Goal: Task Accomplishment & Management: Manage account settings

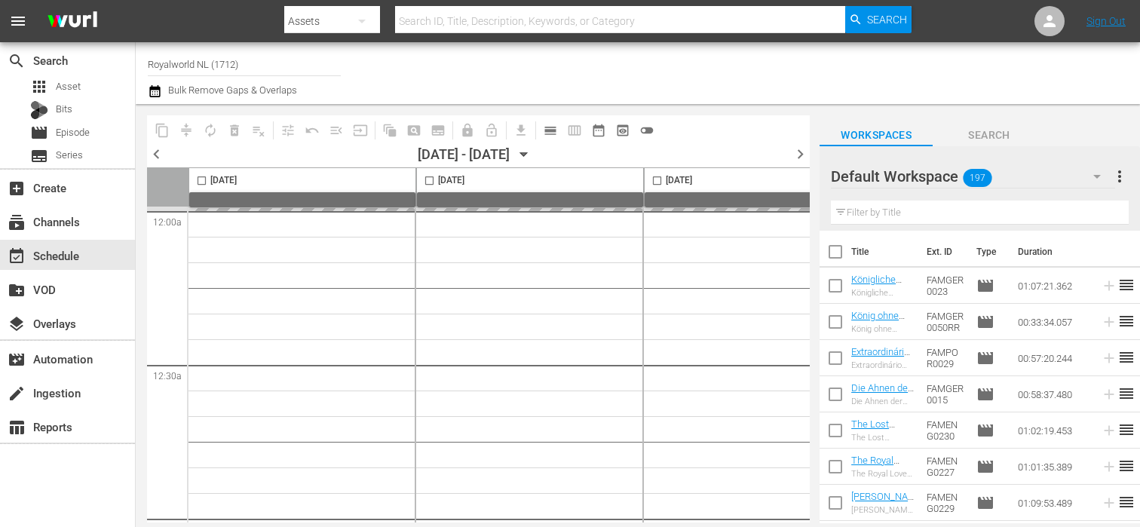
click at [792, 154] on span "chevron_right" at bounding box center [800, 154] width 19 height 19
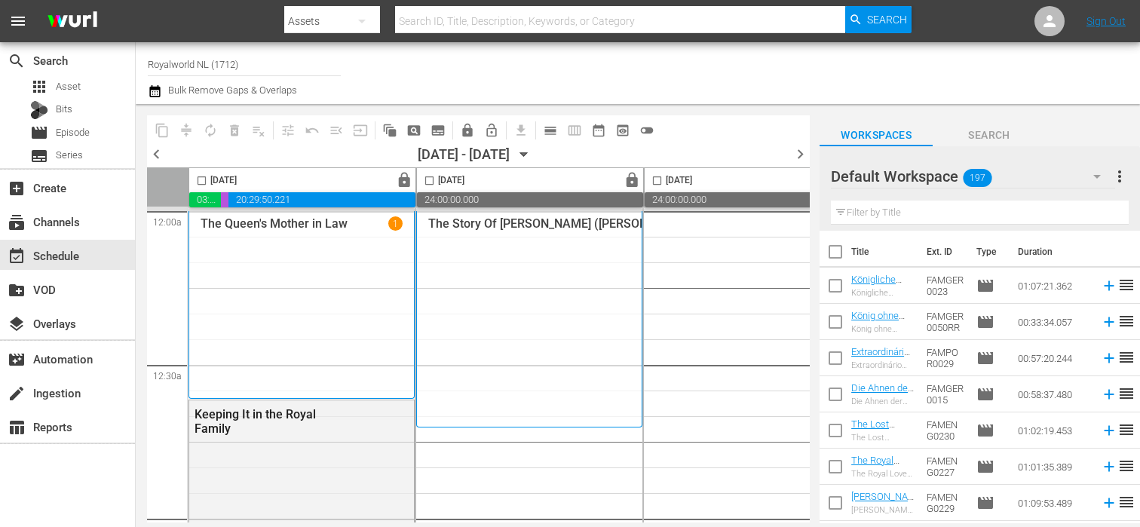
click at [159, 152] on span "chevron_left" at bounding box center [156, 154] width 19 height 19
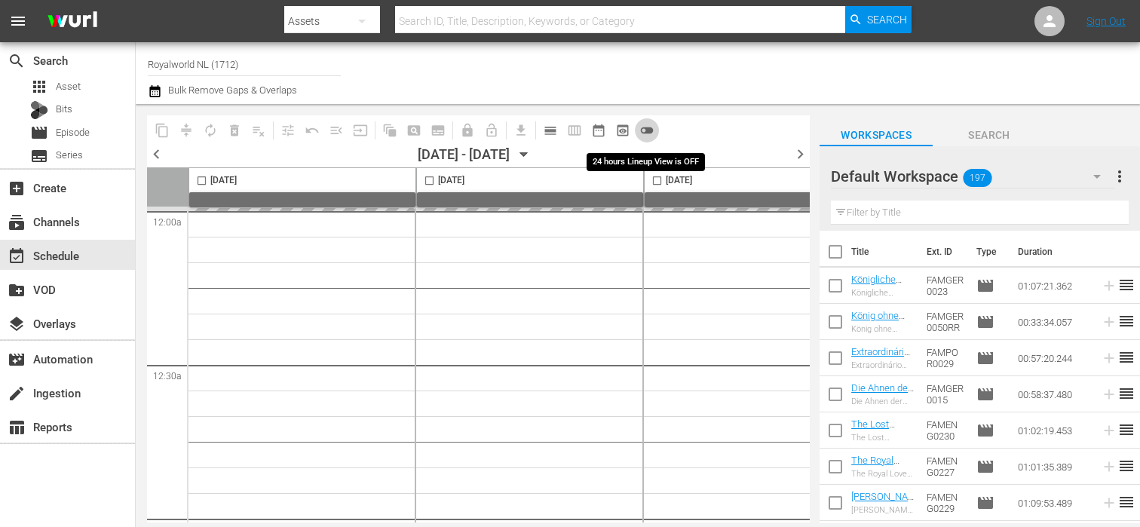
click at [654, 128] on button "toggle_off" at bounding box center [647, 130] width 24 height 24
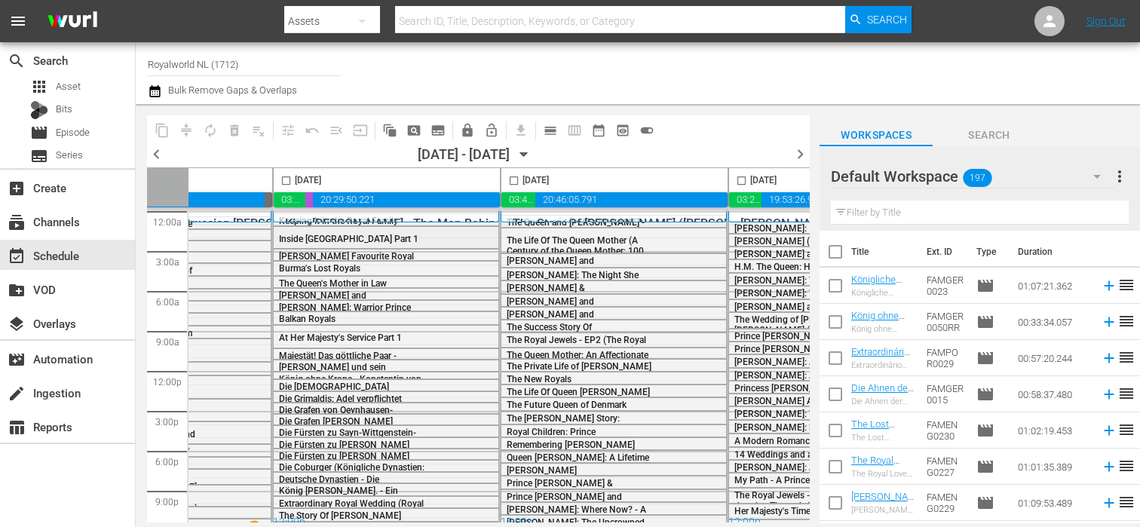
scroll to position [0, 436]
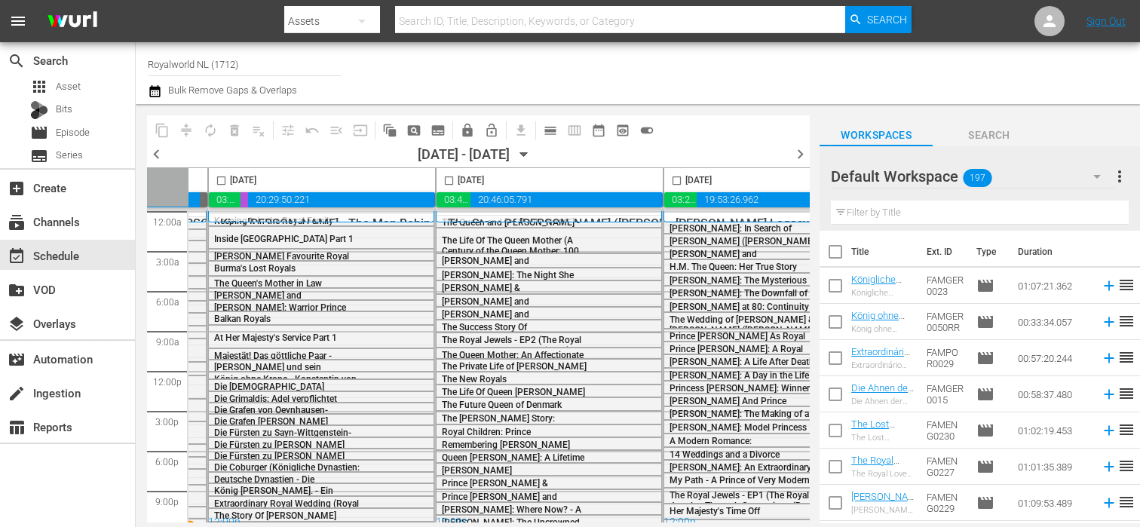
click at [448, 186] on input "checkbox" at bounding box center [448, 183] width 17 height 17
checkbox input "true"
click at [155, 133] on span "content_copy" at bounding box center [162, 130] width 15 height 15
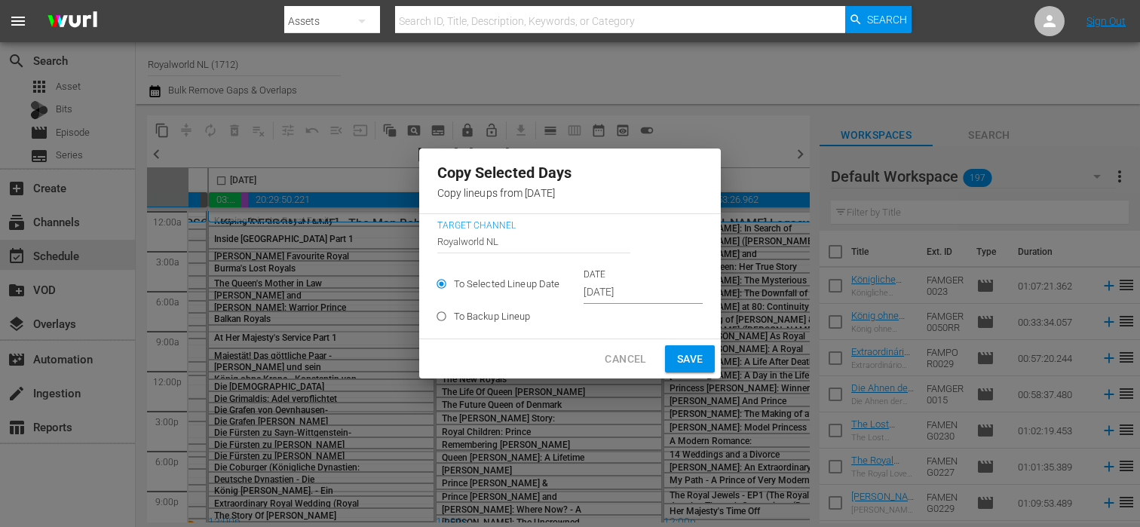
click at [624, 292] on input "[DATE]" at bounding box center [643, 292] width 119 height 23
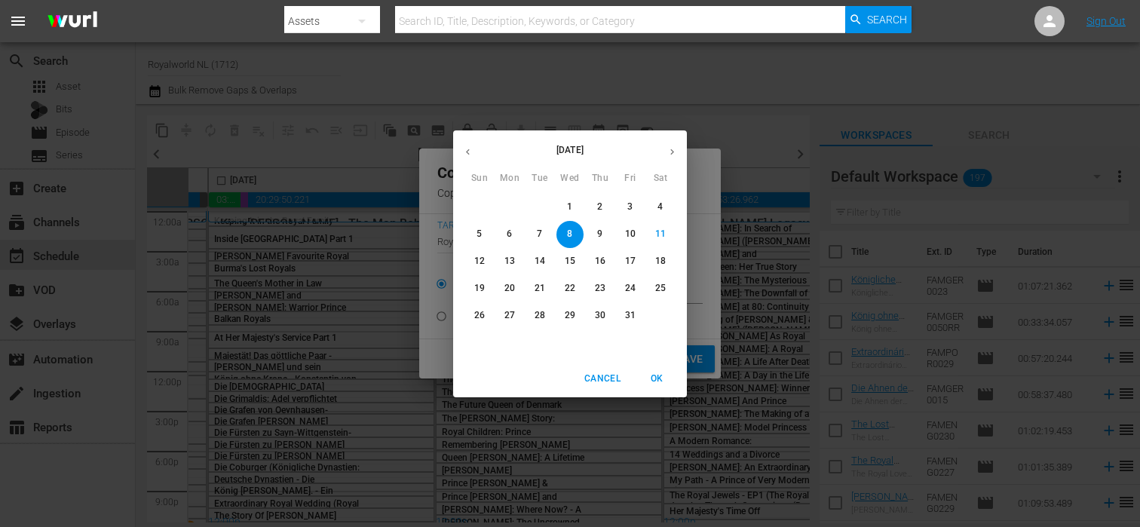
click at [517, 259] on span "13" at bounding box center [509, 261] width 27 height 13
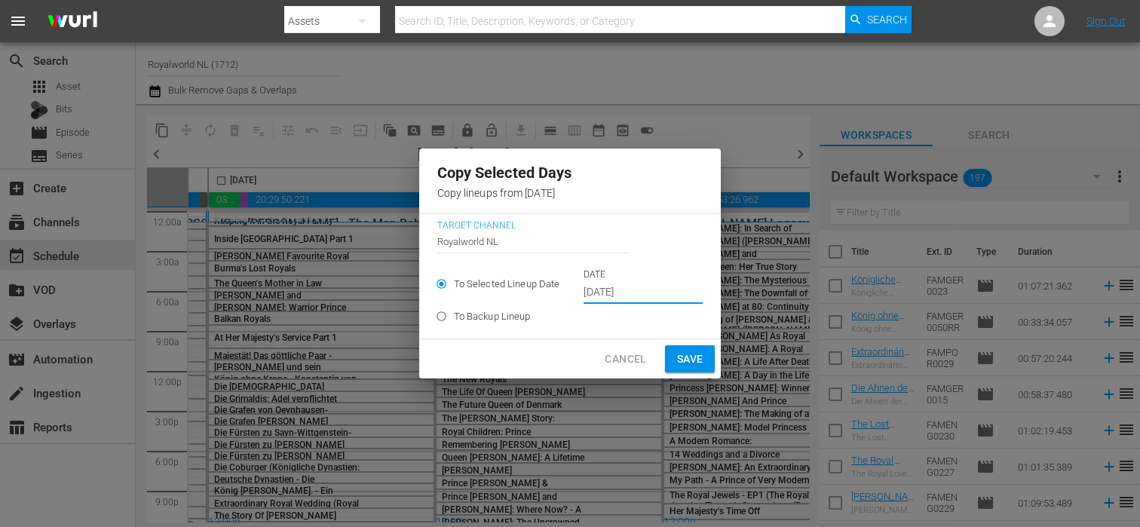
click at [700, 359] on button "Save" at bounding box center [690, 359] width 51 height 28
type input "[DATE]"
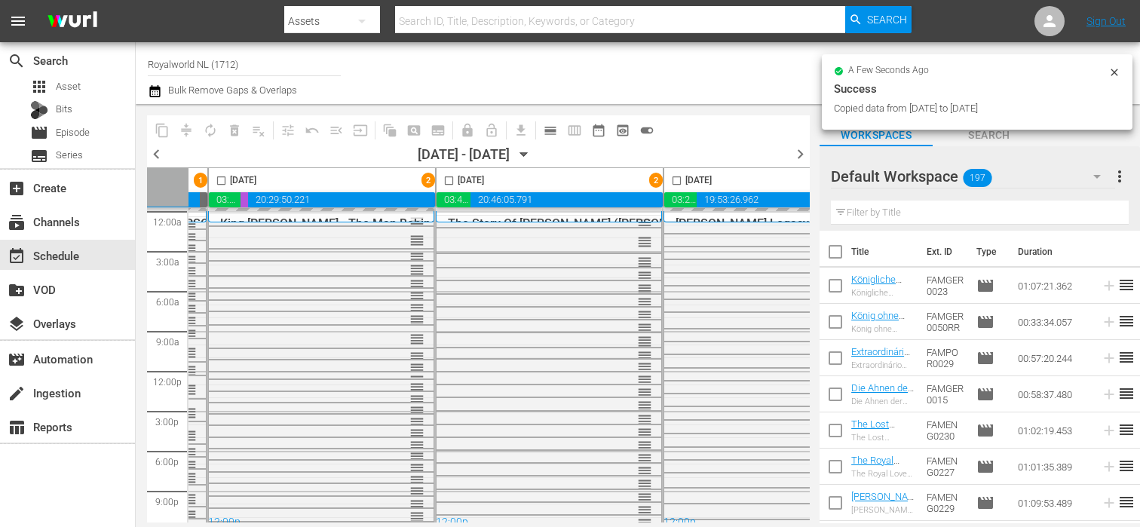
checkbox input "false"
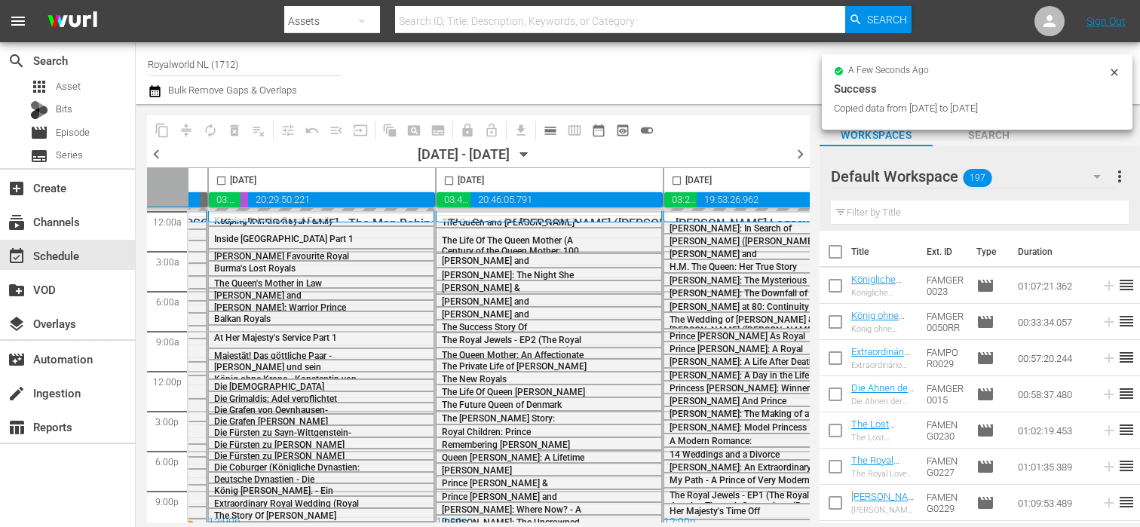
click at [679, 181] on input "checkbox" at bounding box center [676, 183] width 17 height 17
checkbox input "true"
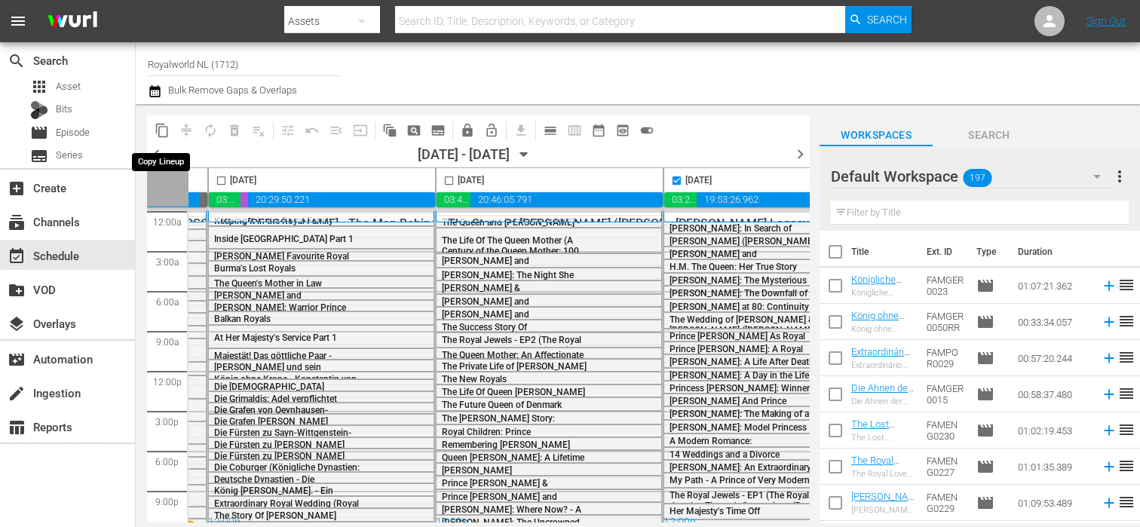
click at [159, 128] on span "content_copy" at bounding box center [162, 130] width 15 height 15
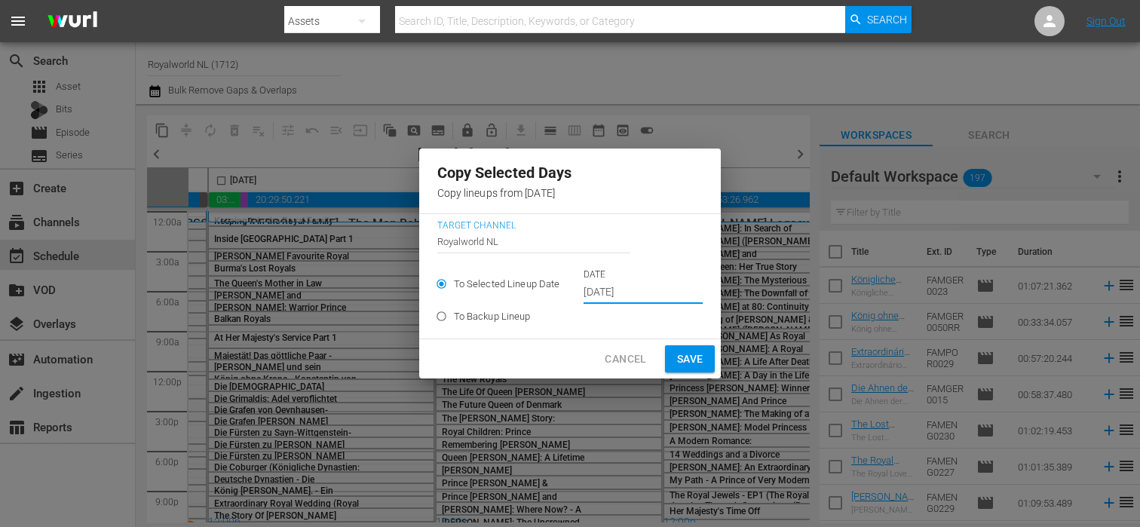
click at [627, 293] on input "[DATE]" at bounding box center [643, 292] width 119 height 23
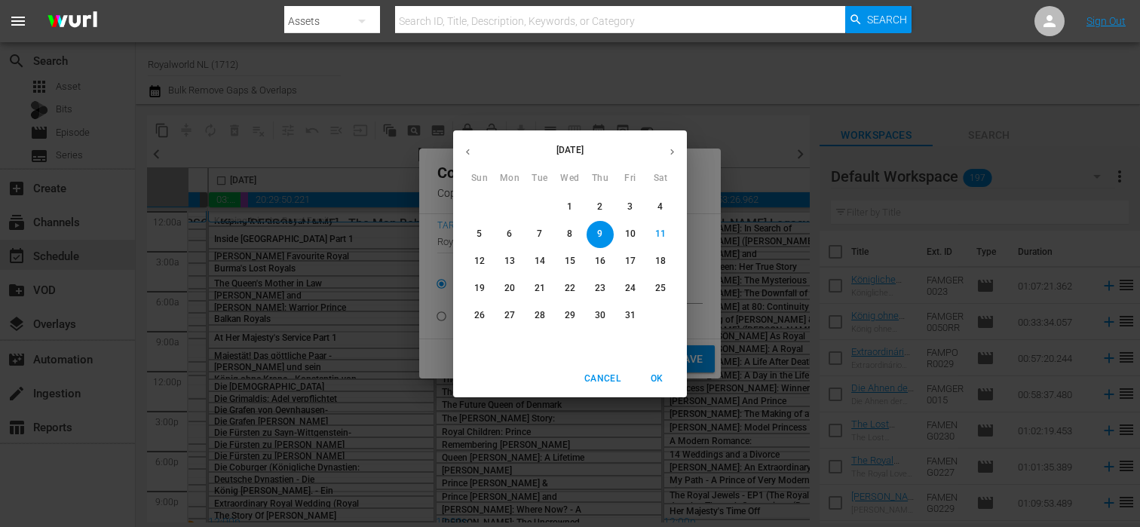
click at [540, 261] on p "14" at bounding box center [540, 261] width 11 height 13
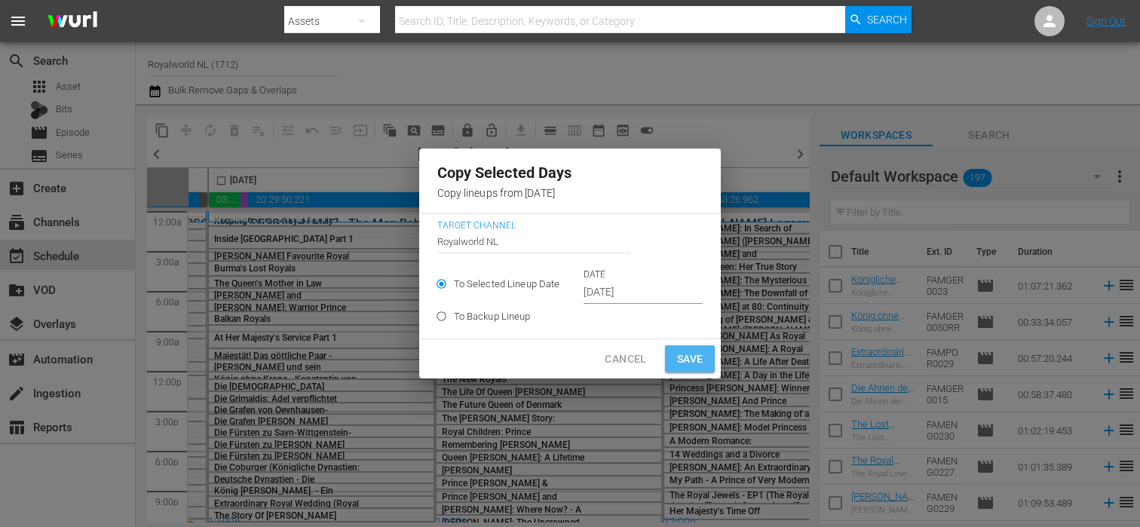
click at [689, 365] on span "Save" at bounding box center [690, 359] width 26 height 19
type input "[DATE]"
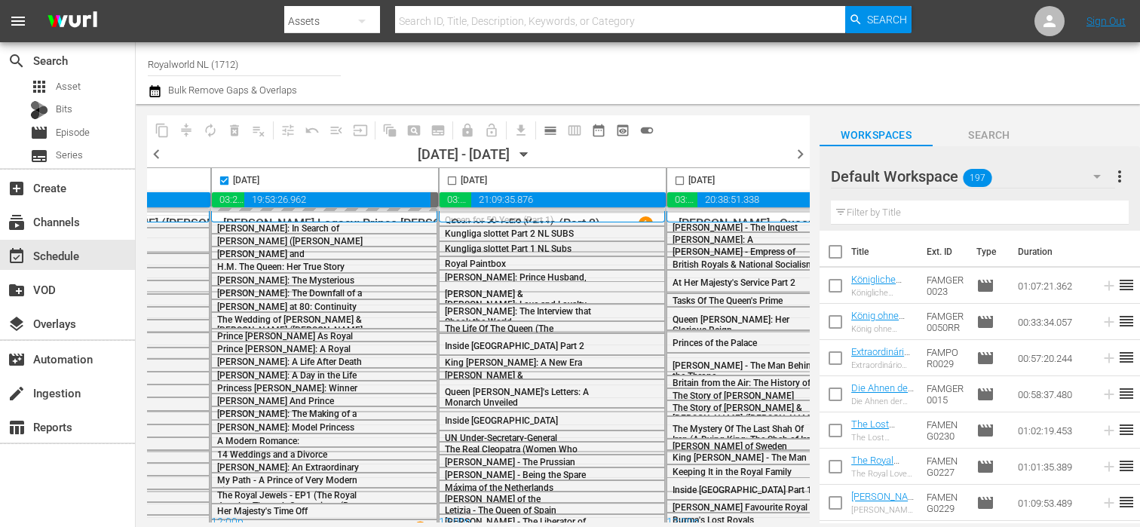
scroll to position [0, 890]
click at [450, 184] on input "checkbox" at bounding box center [449, 183] width 17 height 17
checkbox input "true"
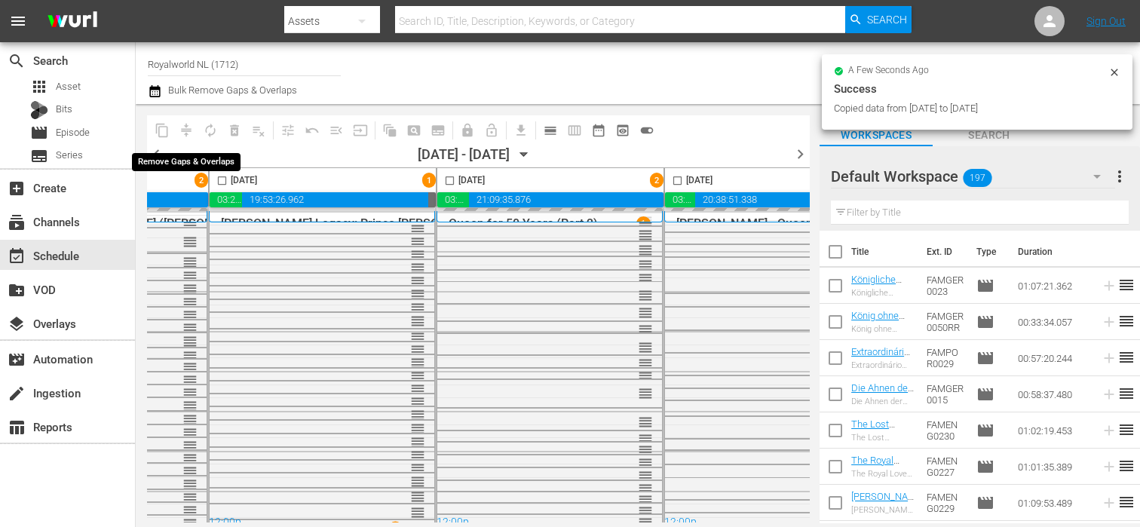
checkbox input "false"
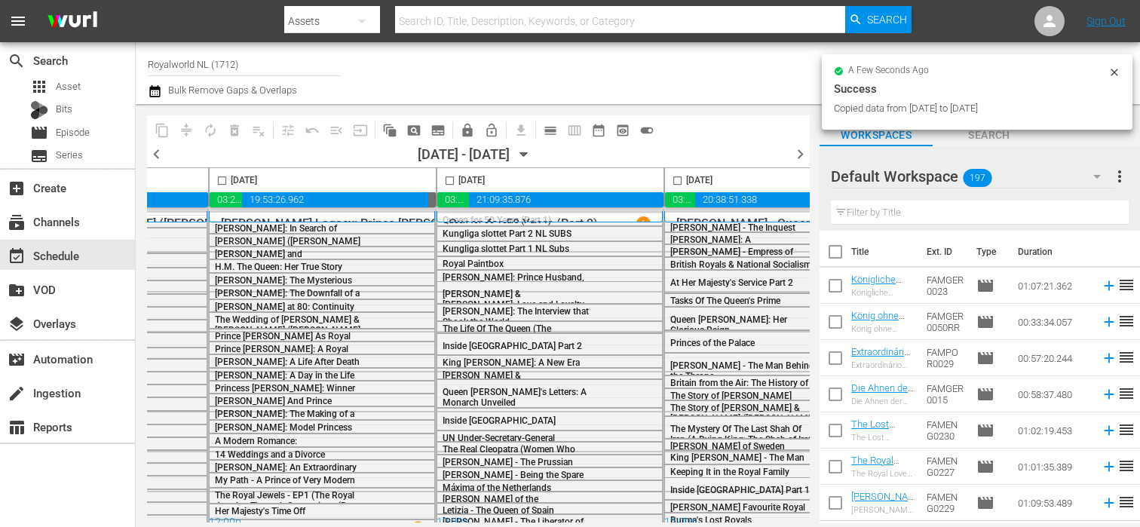
click at [446, 179] on input "checkbox" at bounding box center [449, 183] width 17 height 17
checkbox input "true"
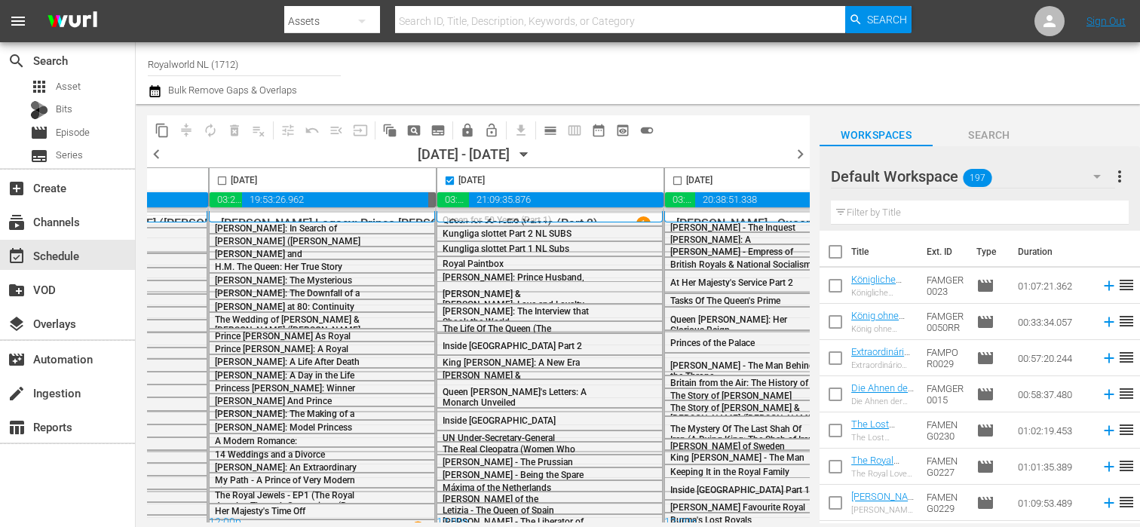
click at [157, 127] on span "content_copy" at bounding box center [162, 130] width 15 height 15
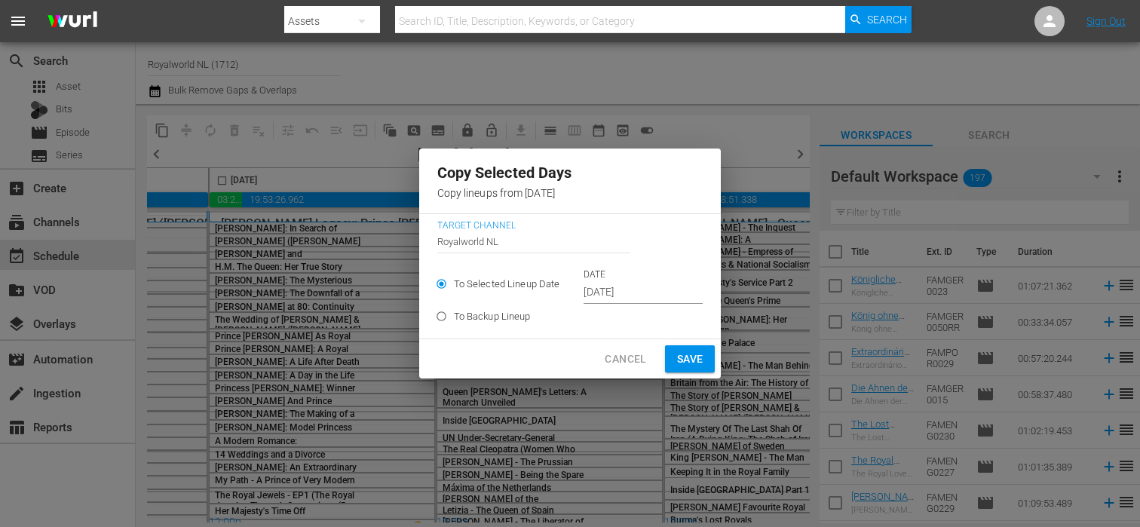
click at [633, 292] on input "[DATE]" at bounding box center [643, 292] width 119 height 23
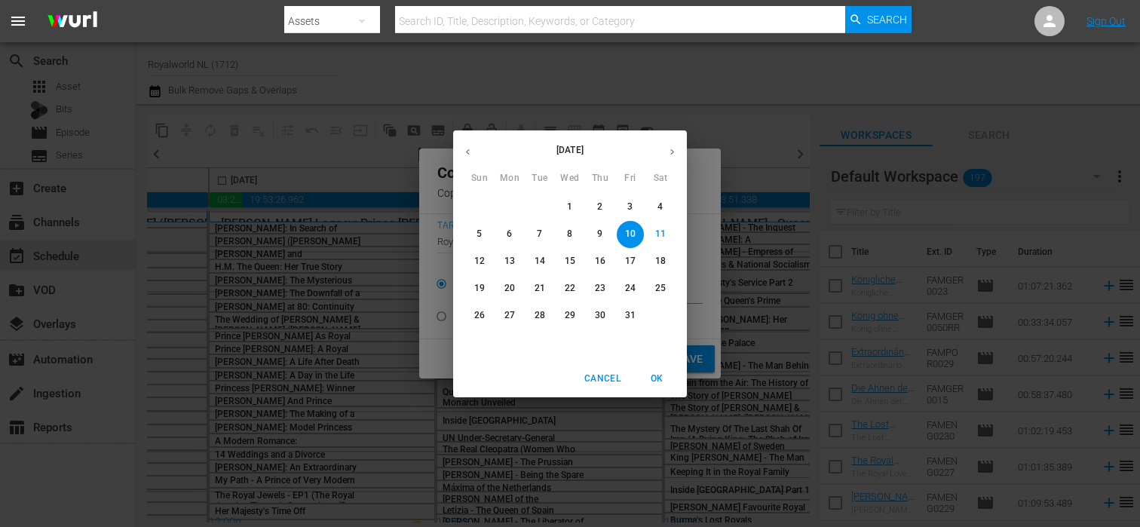
click at [570, 261] on p "15" at bounding box center [570, 261] width 11 height 13
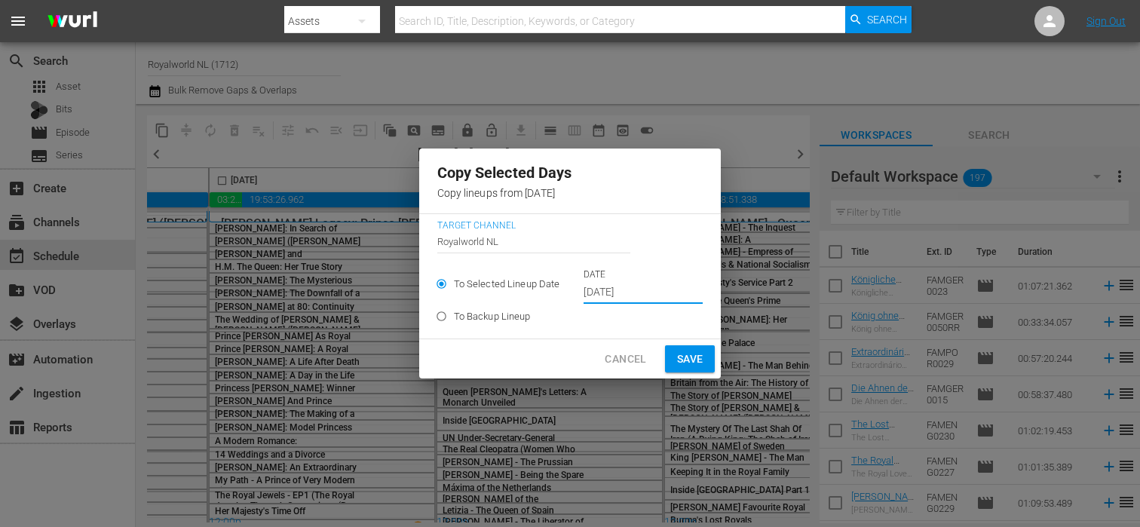
click at [684, 366] on span "Save" at bounding box center [690, 359] width 26 height 19
type input "[DATE]"
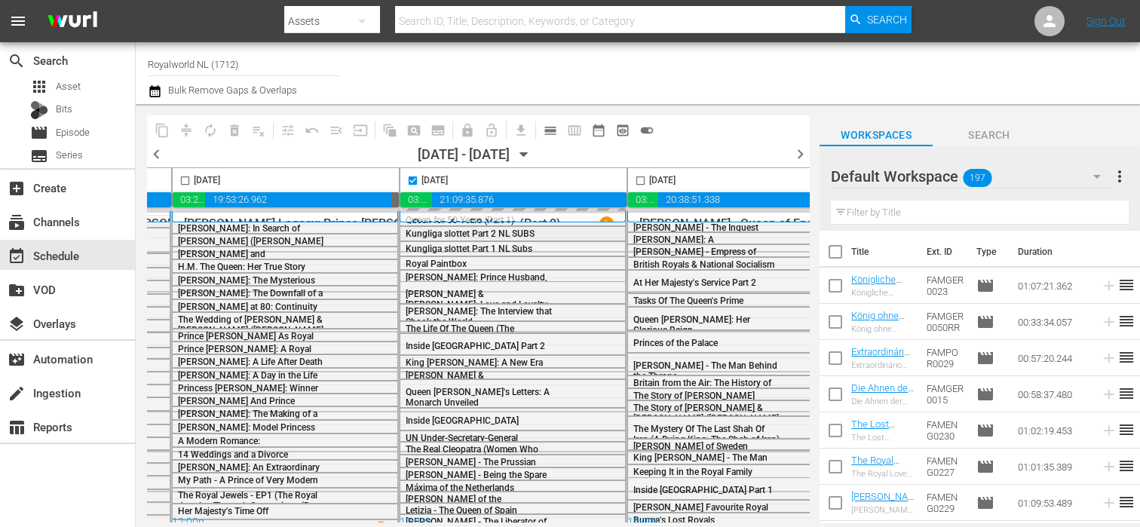
scroll to position [0, 979]
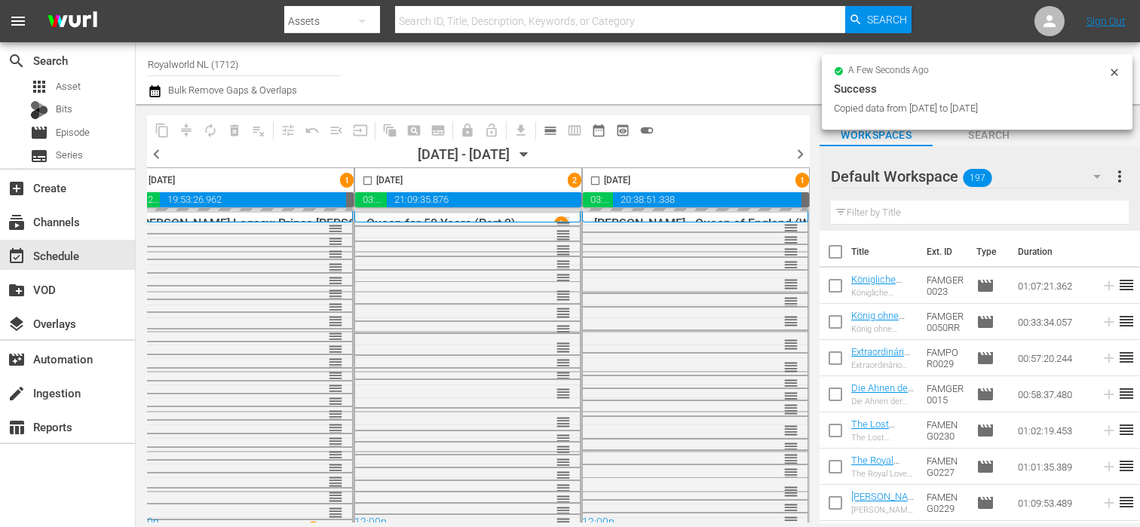
checkbox input "false"
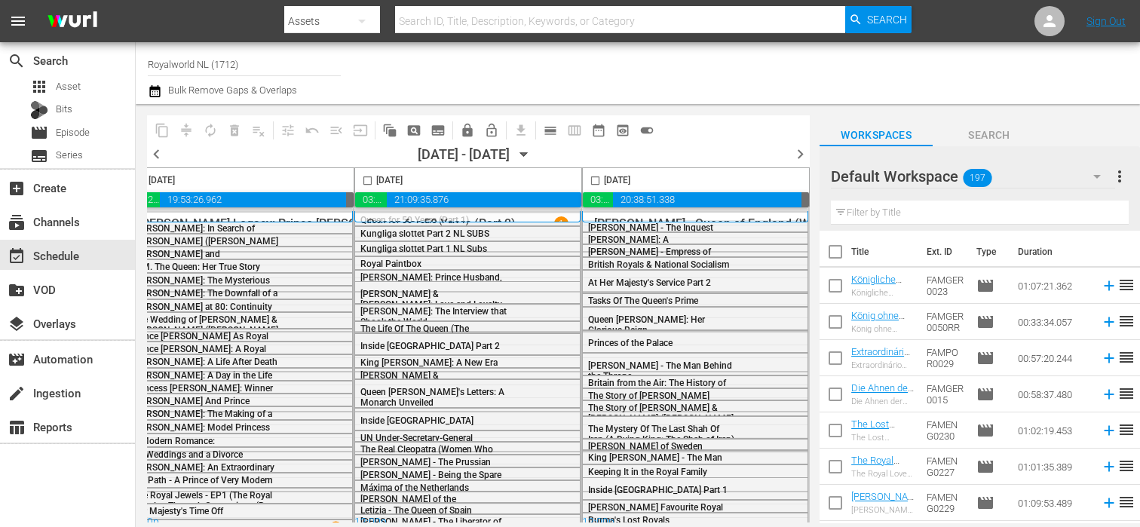
click at [796, 155] on span "chevron_right" at bounding box center [800, 154] width 19 height 19
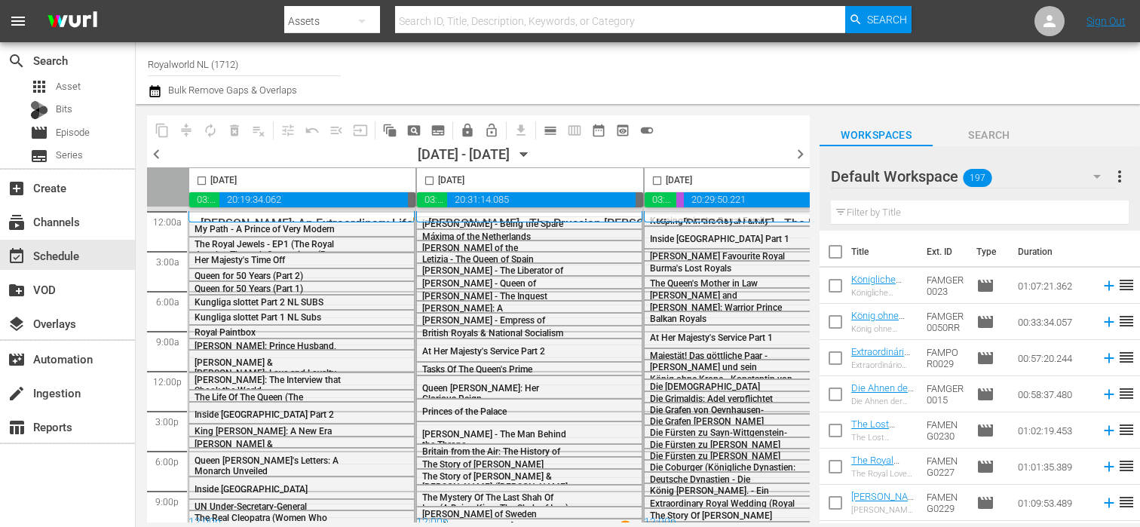
click at [803, 152] on span "chevron_right" at bounding box center [800, 154] width 19 height 19
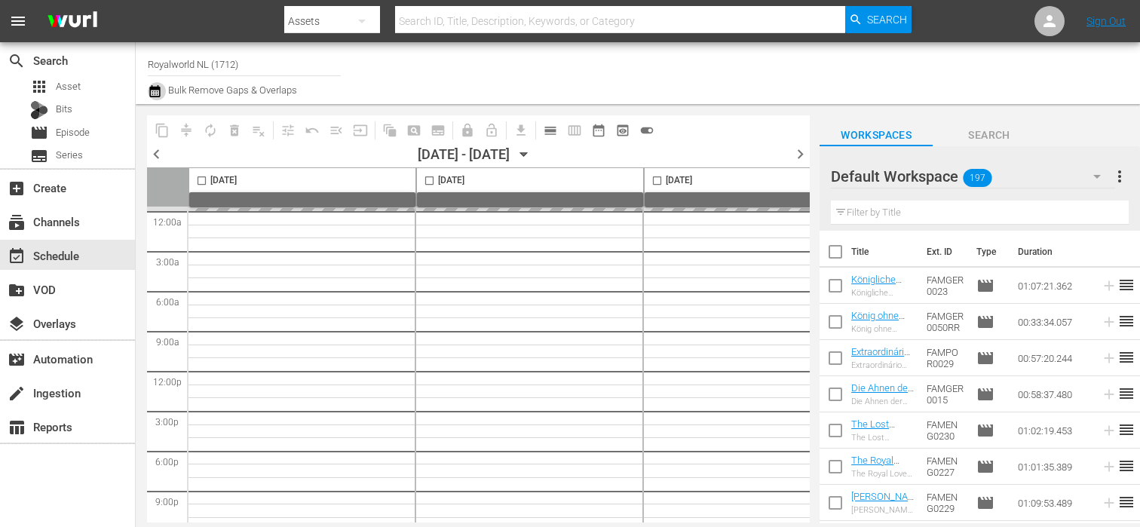
click at [157, 94] on icon "button" at bounding box center [154, 91] width 11 height 12
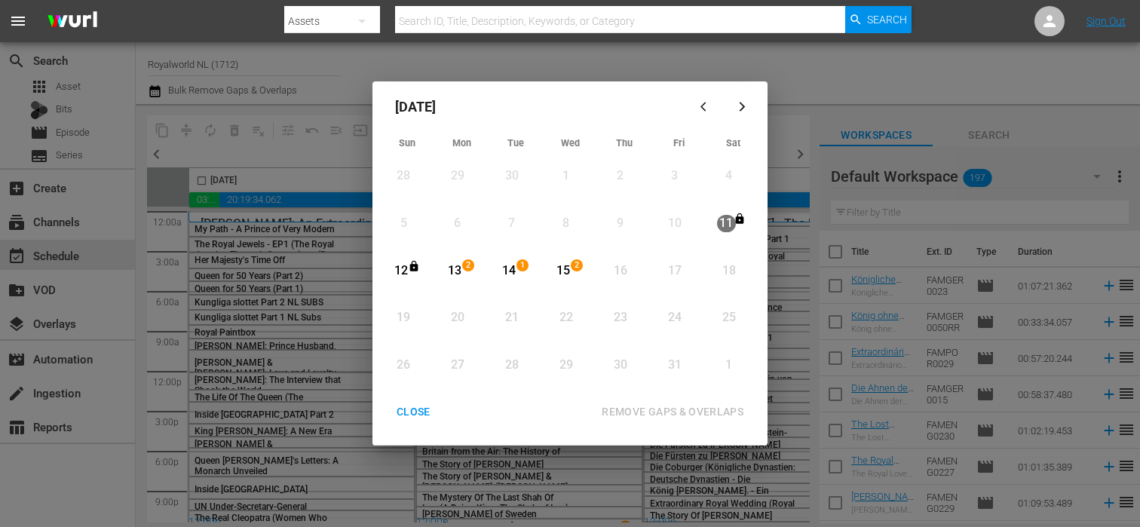
click at [466, 273] on div "2" at bounding box center [470, 270] width 12 height 15
click at [578, 272] on div "2" at bounding box center [579, 270] width 12 height 15
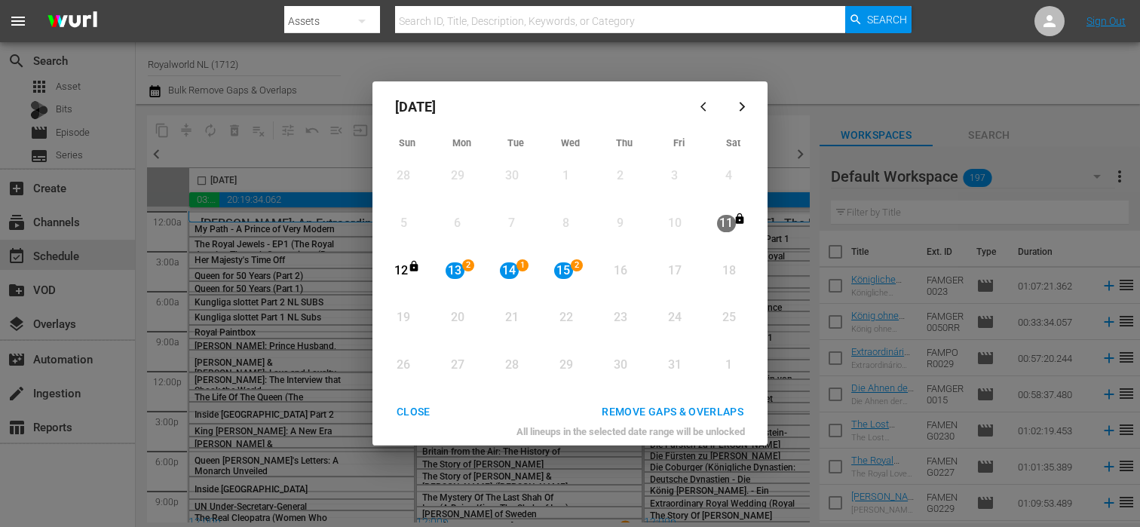
click at [661, 404] on div "REMOVE GAPS & OVERLAPS" at bounding box center [673, 412] width 166 height 19
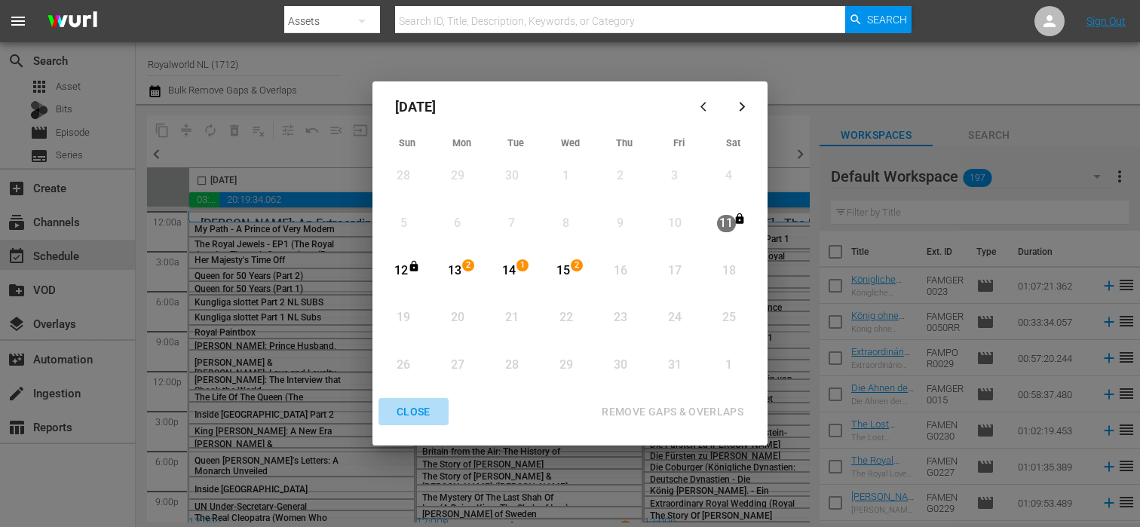
click at [416, 415] on div "CLOSE" at bounding box center [414, 412] width 58 height 19
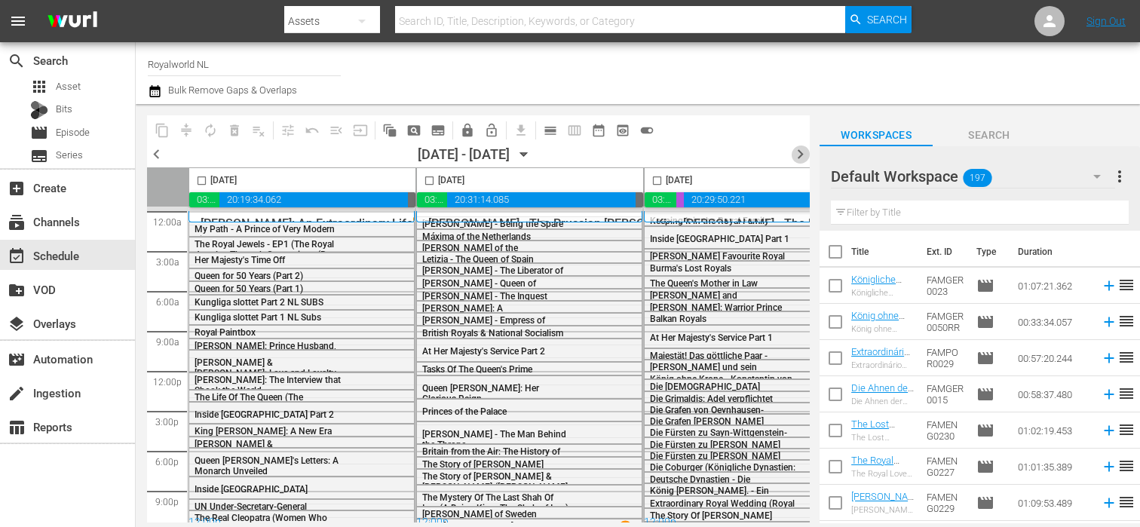
click at [797, 152] on span "chevron_right" at bounding box center [800, 154] width 19 height 19
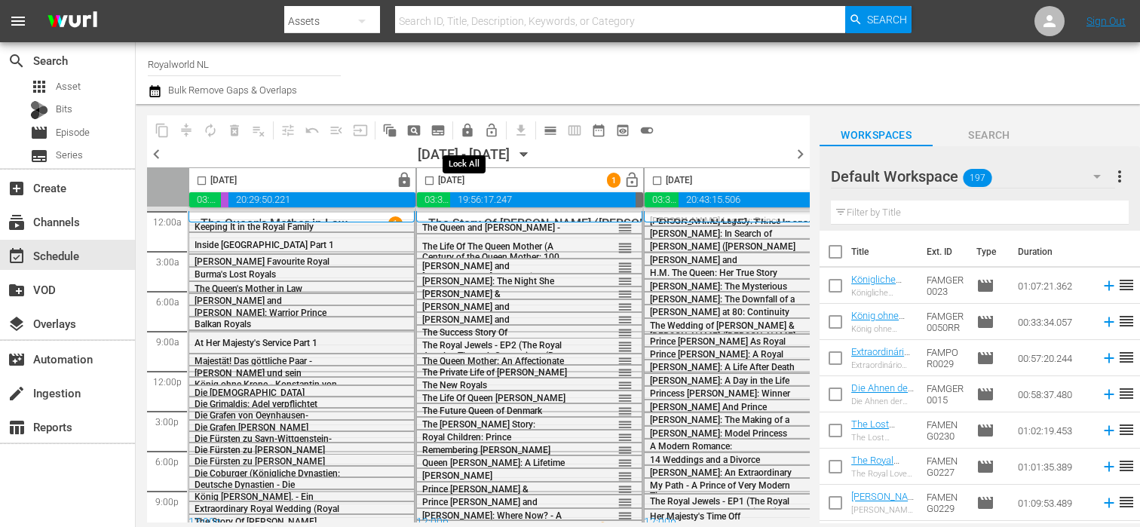
click at [470, 131] on span "lock" at bounding box center [467, 130] width 15 height 15
